Goal: Task Accomplishment & Management: Manage account settings

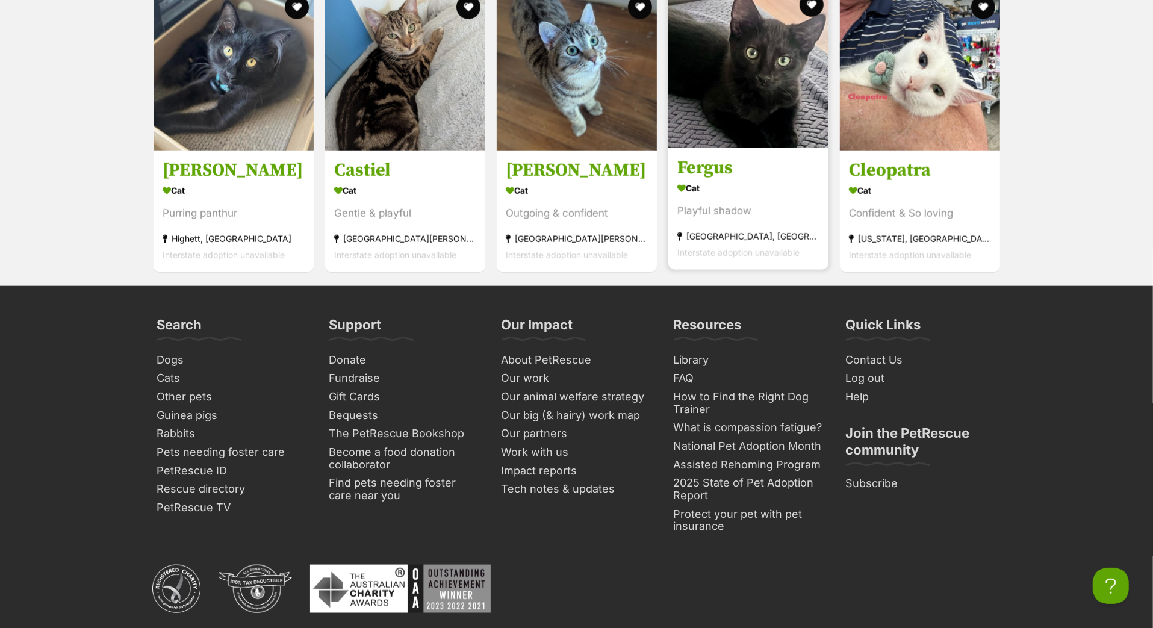
scroll to position [4970, 0]
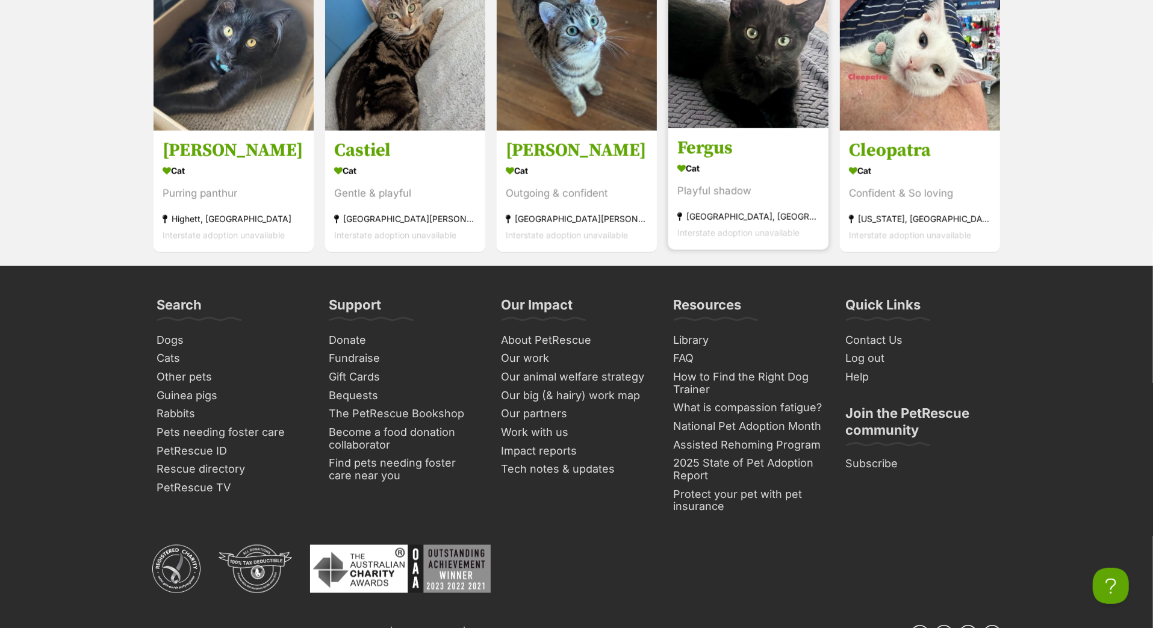
click at [700, 160] on h3 "Fergus" at bounding box center [748, 148] width 142 height 23
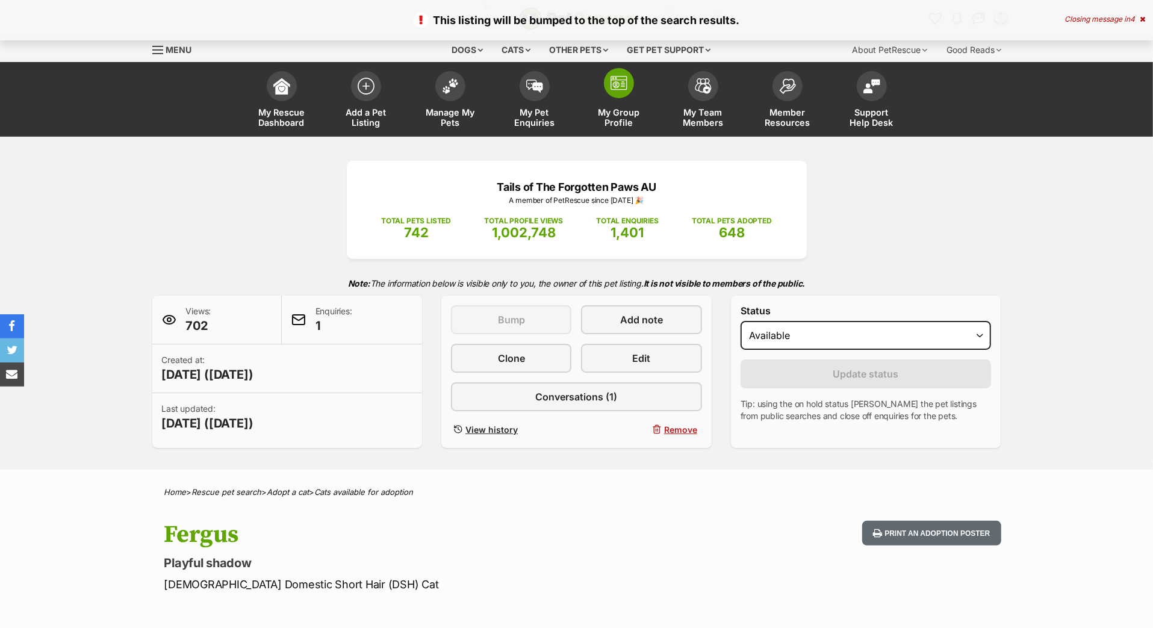
click at [616, 128] on span "My Group Profile" at bounding box center [619, 117] width 54 height 20
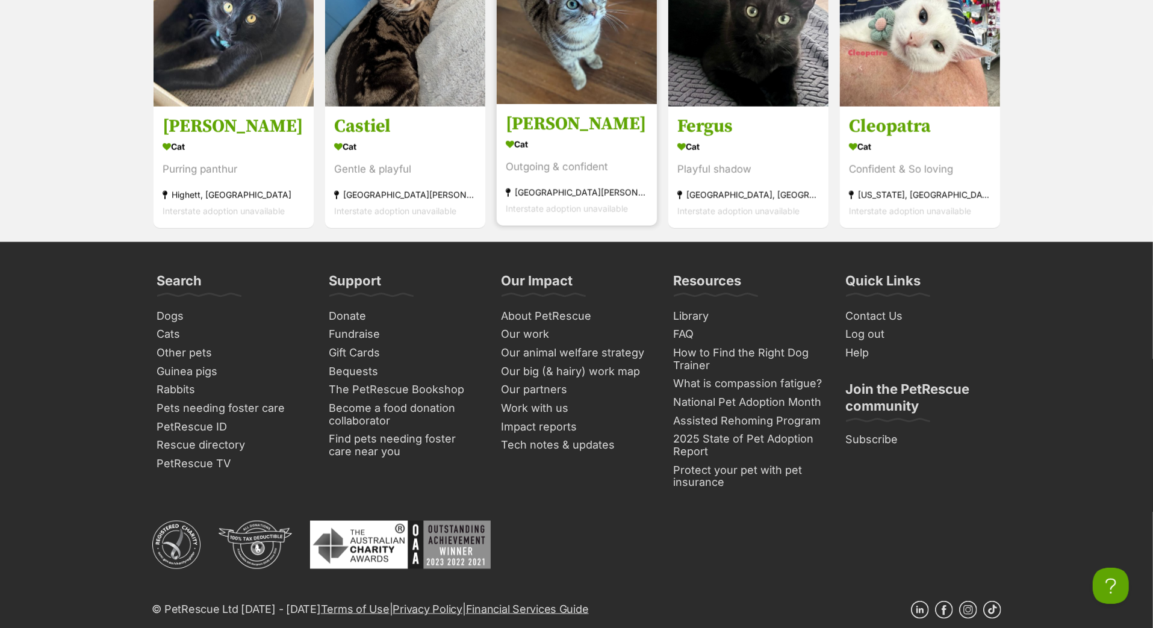
scroll to position [5020, 0]
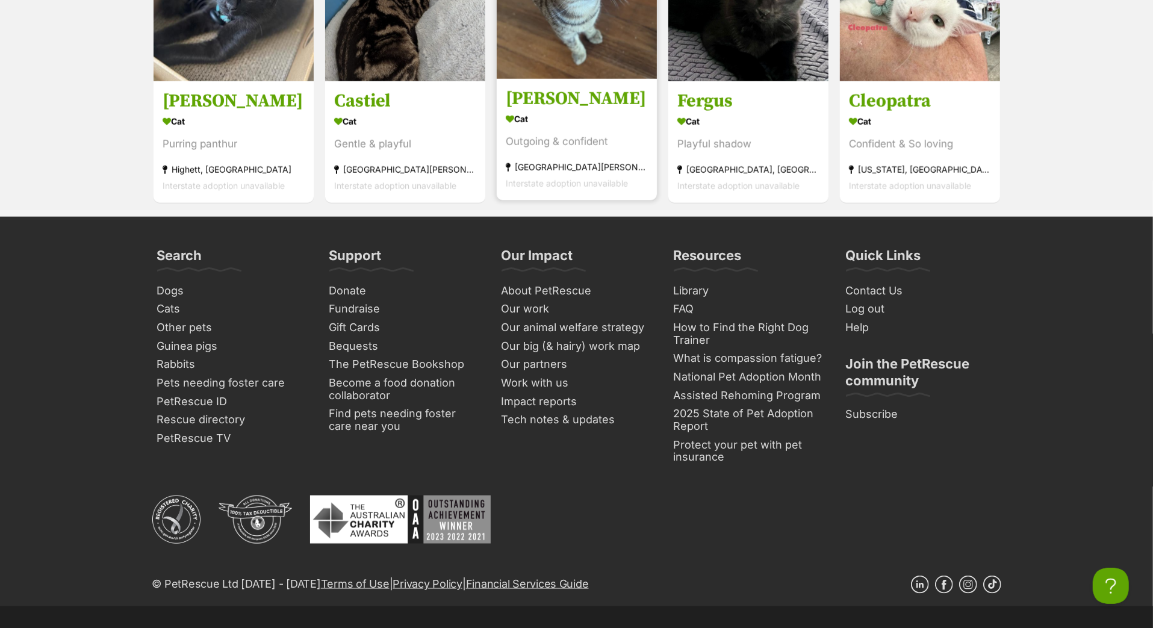
click at [564, 111] on h3 "[PERSON_NAME]" at bounding box center [577, 99] width 142 height 23
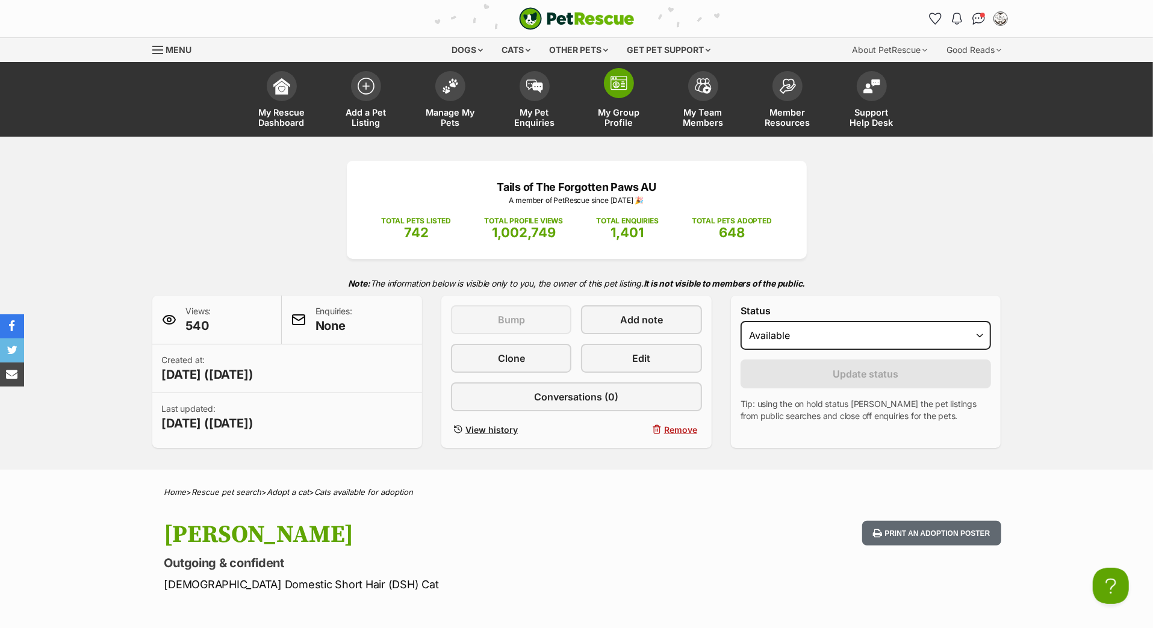
click at [625, 117] on link "My Group Profile" at bounding box center [619, 101] width 84 height 72
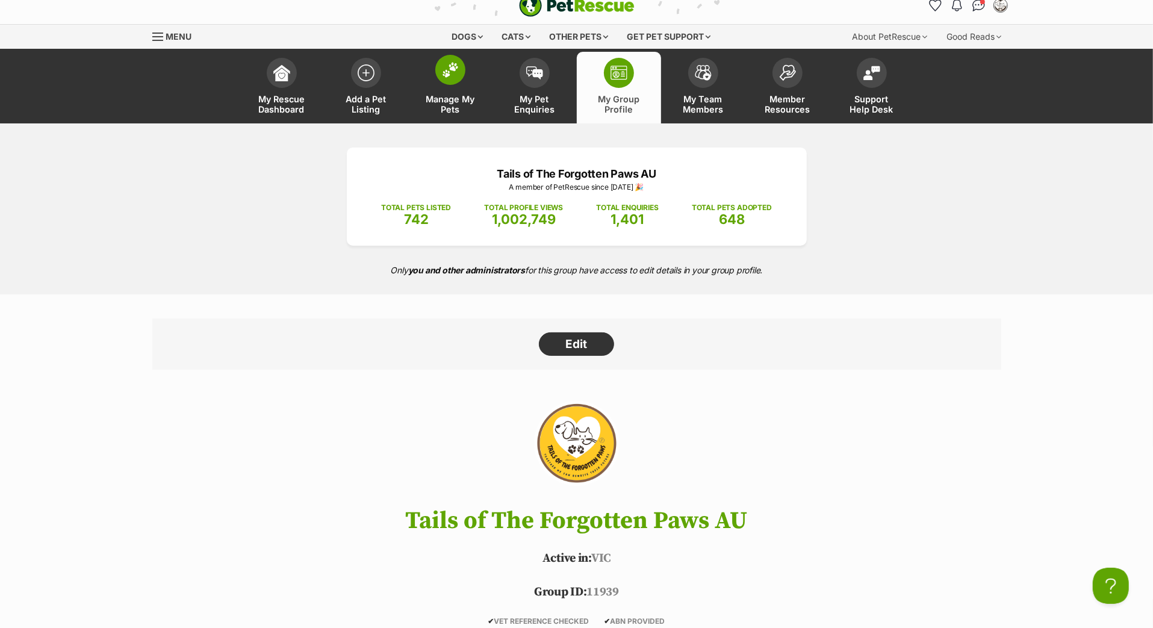
scroll to position [14, 0]
click at [458, 77] on img at bounding box center [450, 69] width 17 height 16
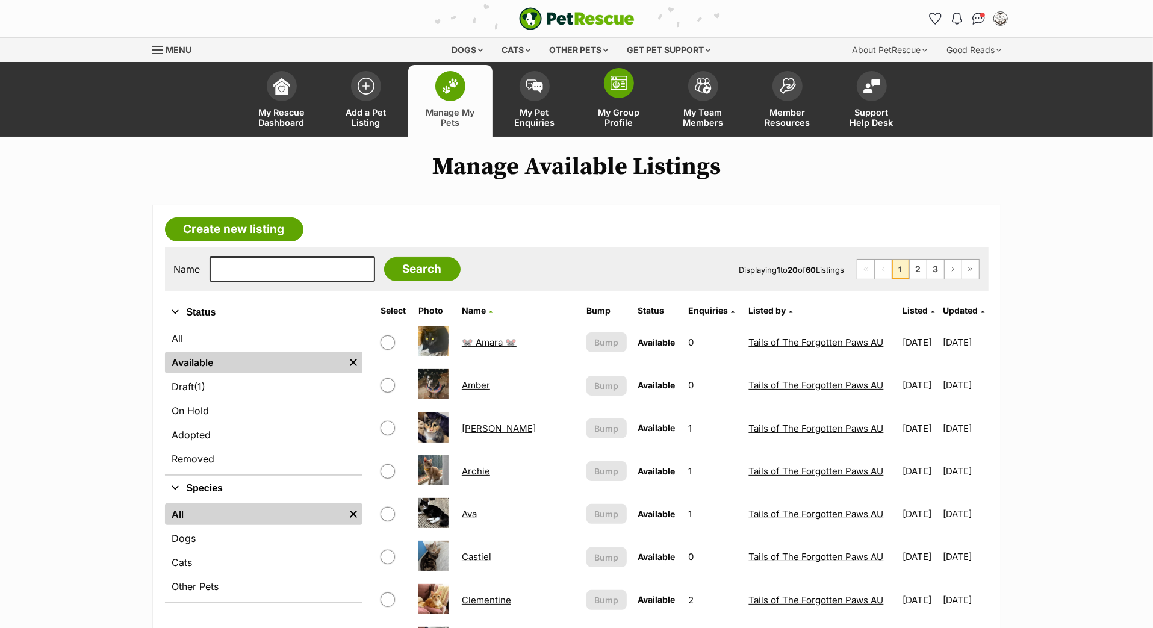
click at [627, 121] on link "My Group Profile" at bounding box center [619, 101] width 84 height 72
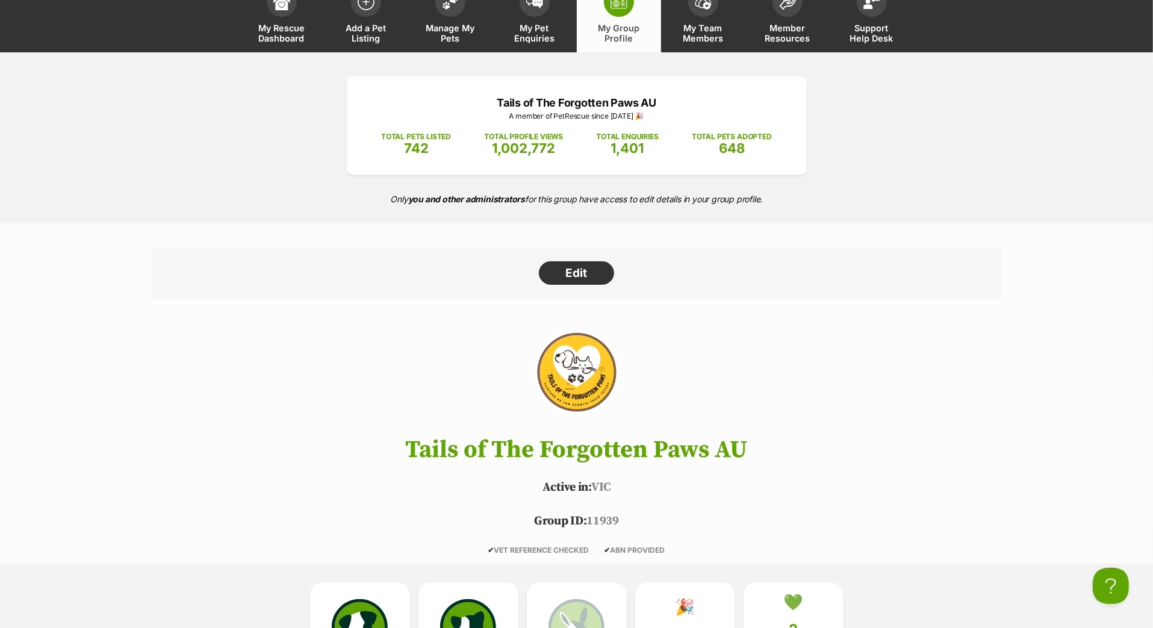
scroll to position [67, 0]
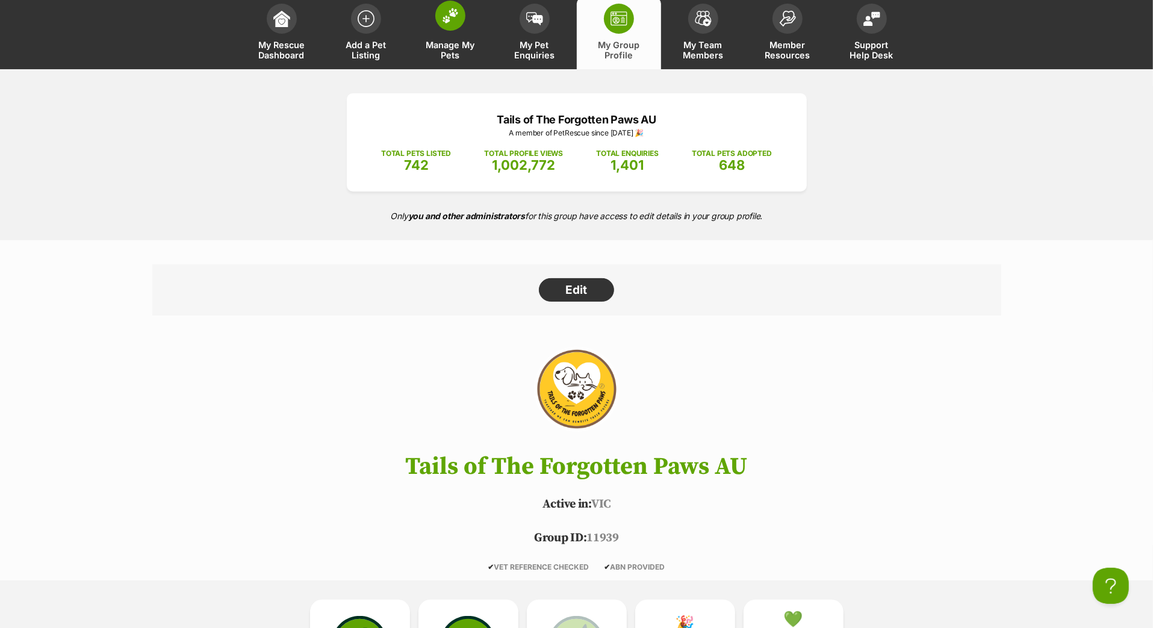
click at [452, 23] on img at bounding box center [450, 16] width 17 height 16
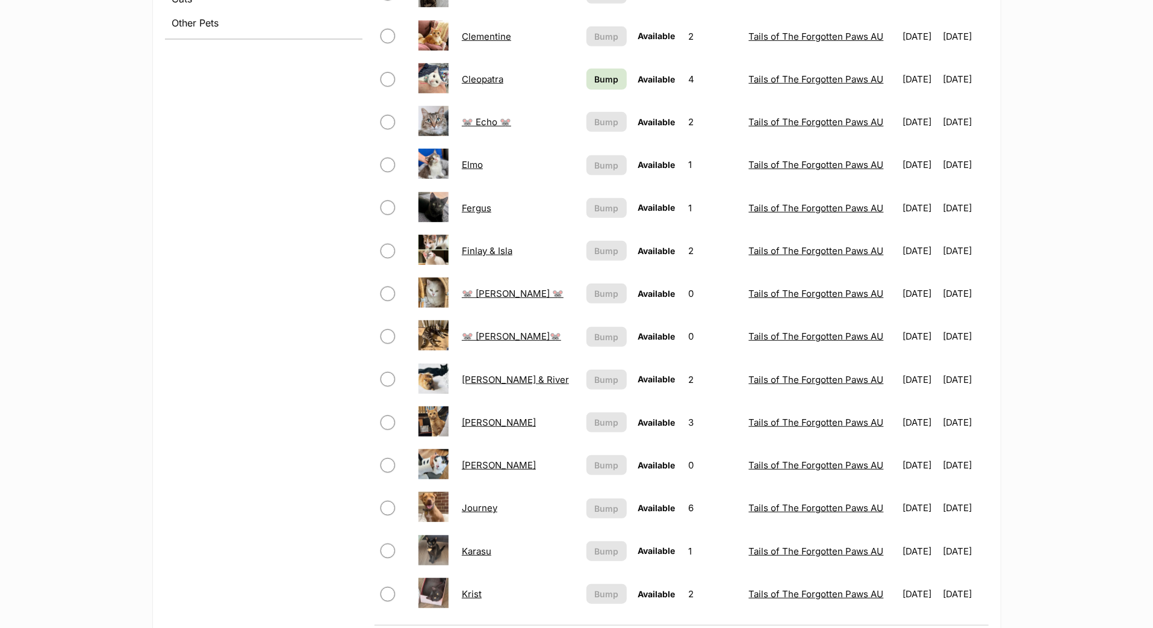
scroll to position [561, 0]
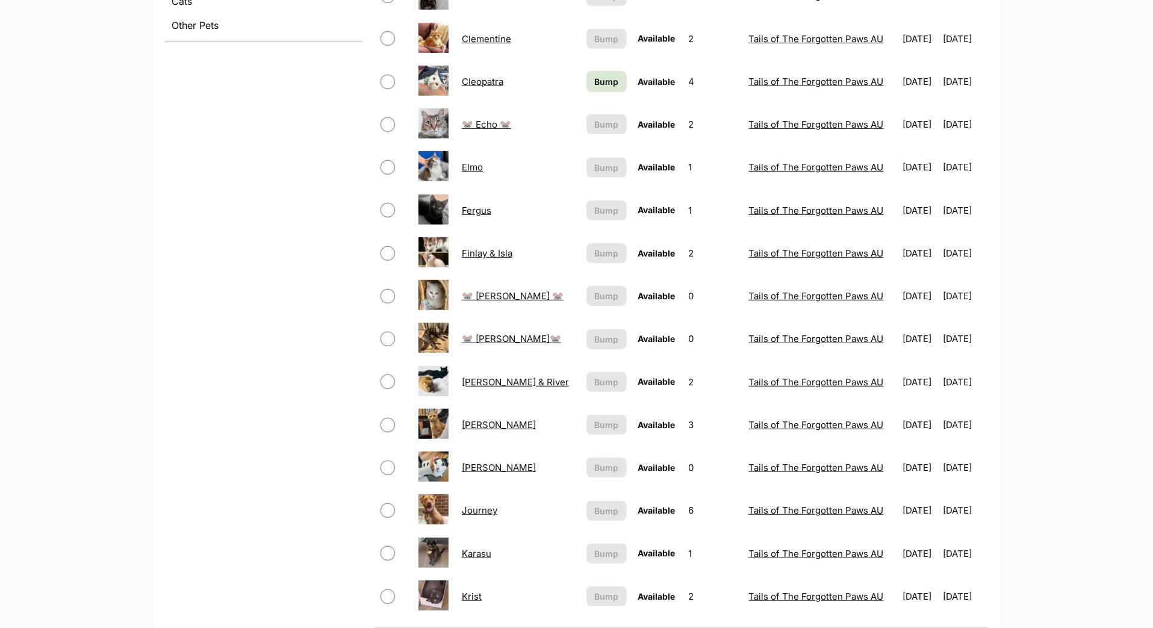
click at [594, 88] on span "Bump" at bounding box center [606, 81] width 24 height 13
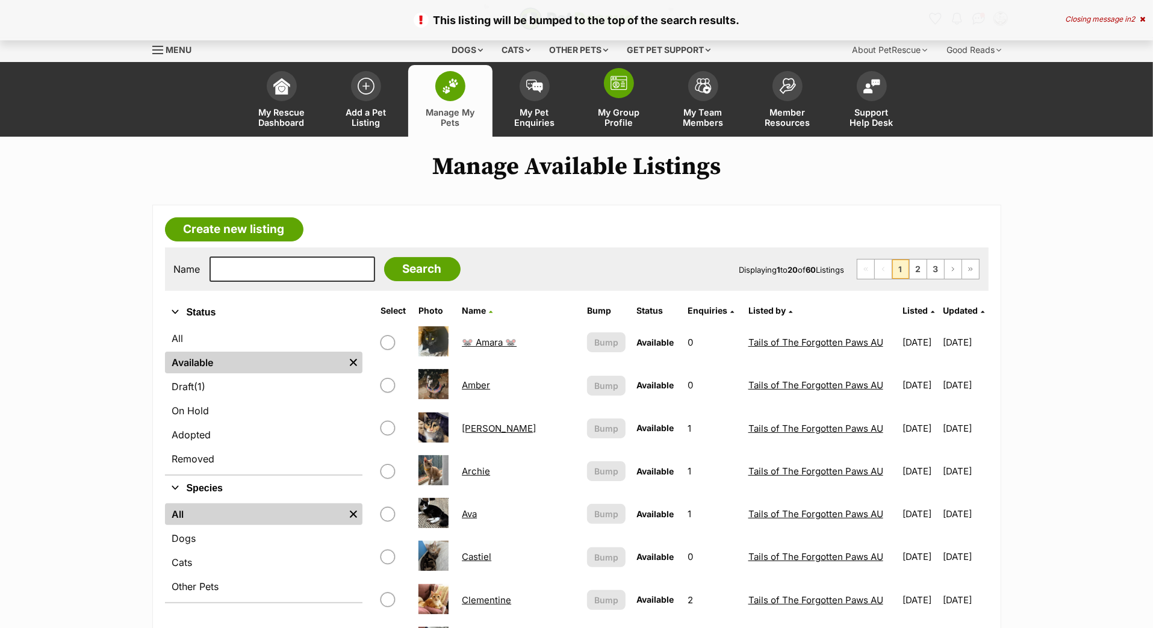
click at [628, 98] on span at bounding box center [619, 83] width 30 height 30
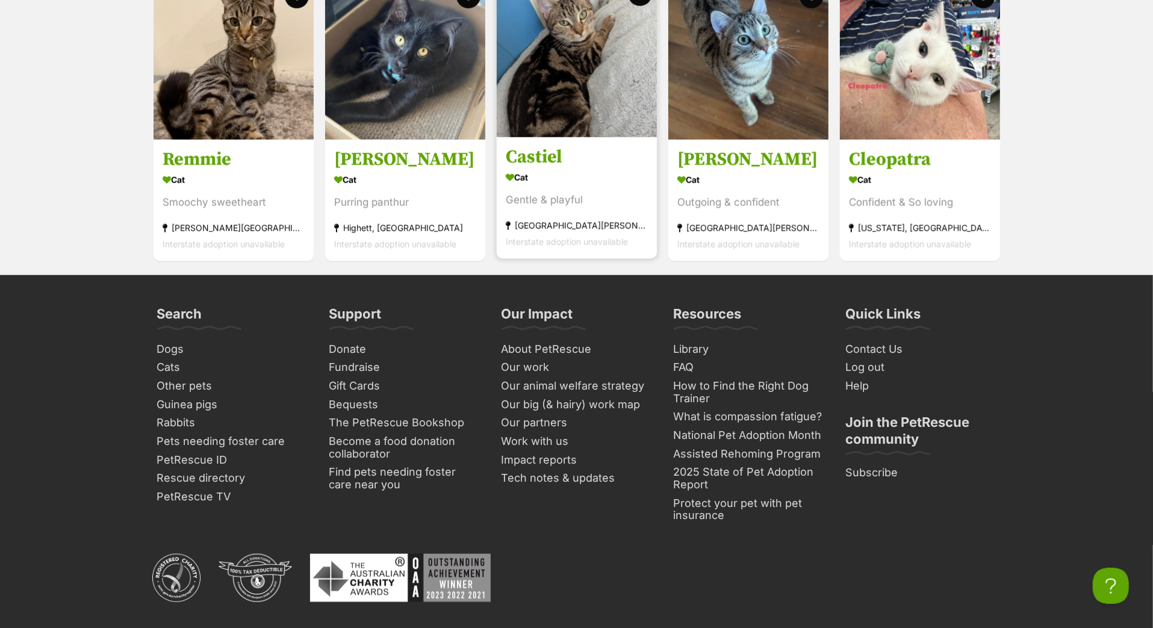
scroll to position [4976, 0]
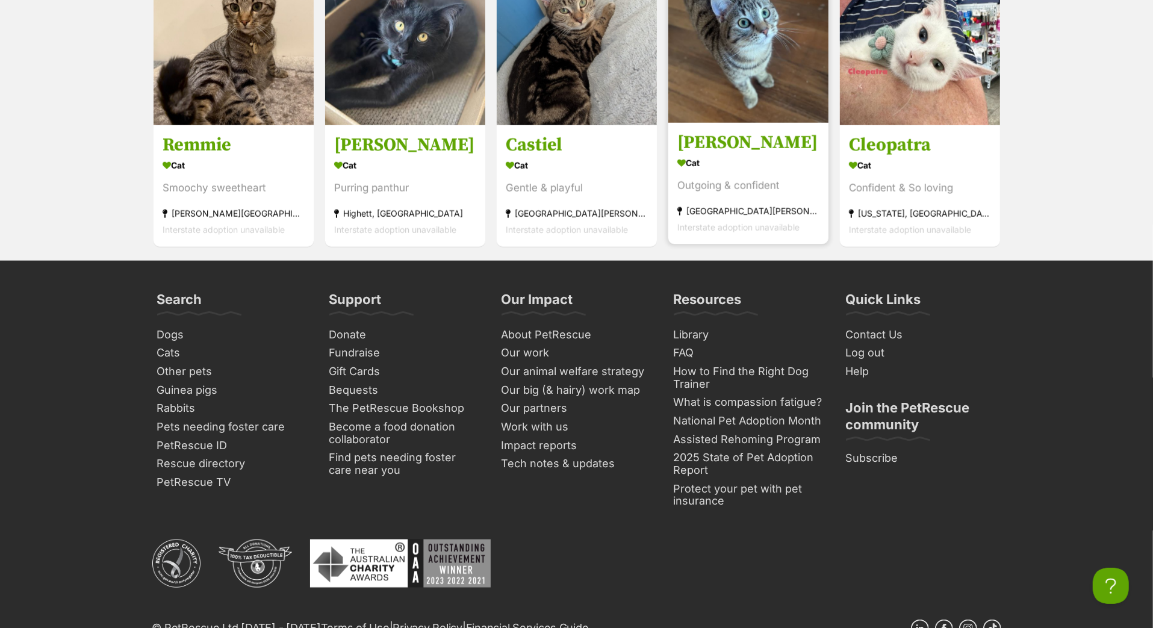
click at [757, 155] on h3 "Sam Winchester" at bounding box center [748, 143] width 142 height 23
